Goal: Check status: Check status

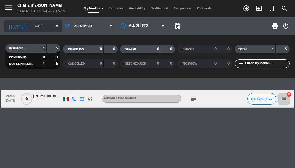
click at [45, 27] on input "[DATE]" at bounding box center [51, 26] width 38 height 9
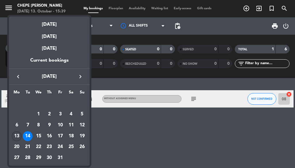
click at [17, 138] on div "13" at bounding box center [17, 136] width 10 height 10
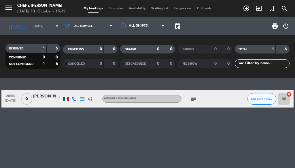
type input "[DATE]"
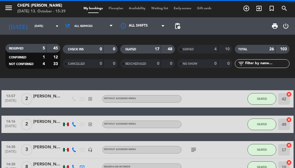
click at [84, 27] on span "All services" at bounding box center [83, 26] width 18 height 3
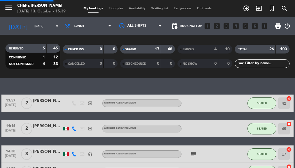
click at [83, 52] on div "menu Chepe [PERSON_NAME] [DATE] 13. October - 15:39 My bookings Floorplan Avail…" at bounding box center [147, 39] width 295 height 78
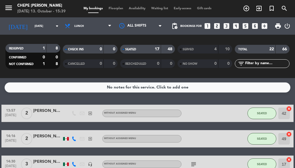
click at [92, 25] on span "Lunch" at bounding box center [88, 26] width 53 height 13
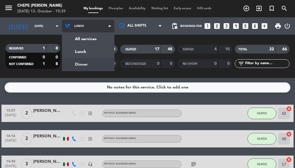
click at [80, 63] on div "menu Chepe [PERSON_NAME] [DATE] 13. October - 15:39 My bookings Floorplan Avail…" at bounding box center [147, 39] width 295 height 78
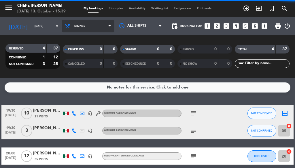
click at [98, 27] on span "Dinner" at bounding box center [88, 26] width 53 height 13
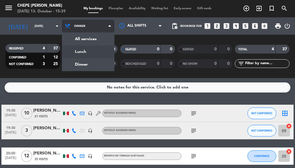
click at [99, 50] on div "menu Chepe [PERSON_NAME] [DATE] 13. October - 15:39 My bookings Floorplan Avail…" at bounding box center [147, 39] width 295 height 78
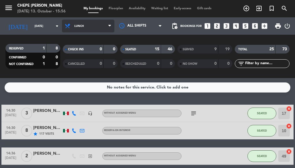
click at [75, 31] on span "Lunch" at bounding box center [88, 26] width 53 height 13
click at [72, 61] on div "menu Chepe [PERSON_NAME] [DATE] 13. October - 15:56 My bookings Floorplan Avail…" at bounding box center [147, 39] width 295 height 78
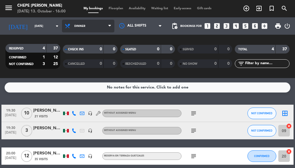
click at [85, 29] on span "Dinner" at bounding box center [88, 26] width 53 height 13
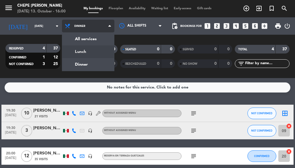
click at [84, 49] on div "menu Chepe [PERSON_NAME] [DATE] 13. October - 16:00 My bookings Floorplan Avail…" at bounding box center [147, 39] width 295 height 78
